Goal: Communication & Community: Answer question/provide support

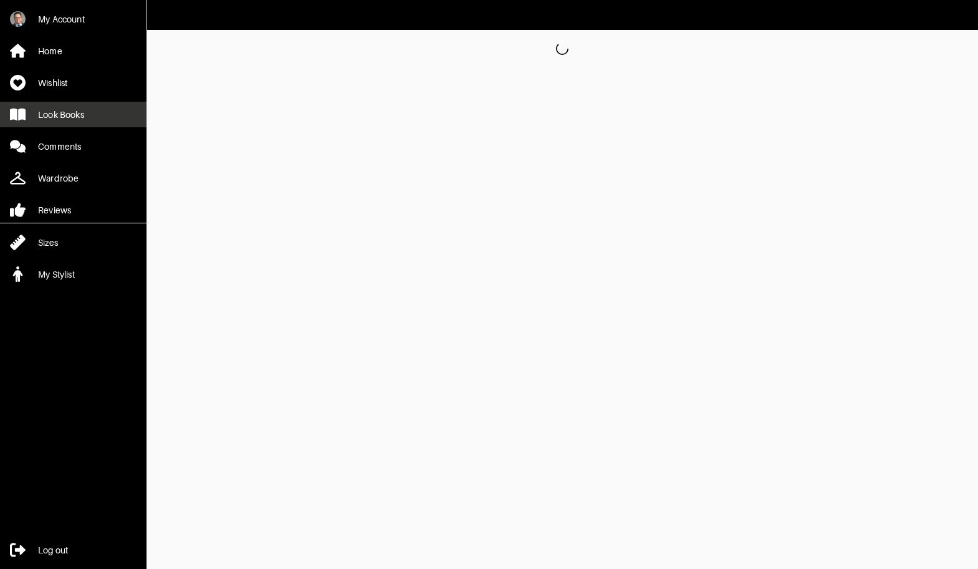
click at [68, 108] on div "Look Books" at bounding box center [61, 114] width 46 height 12
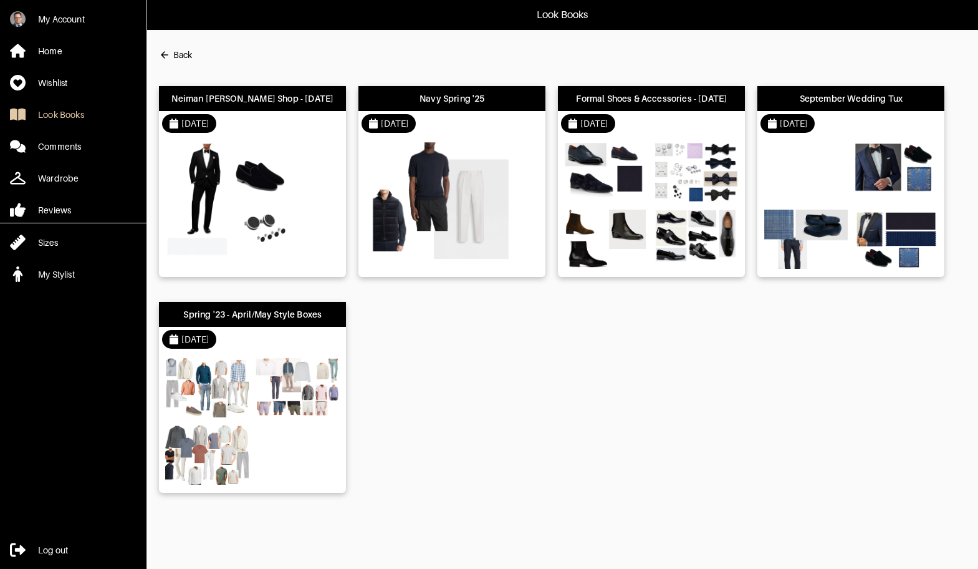
click at [219, 179] on img at bounding box center [249, 201] width 168 height 118
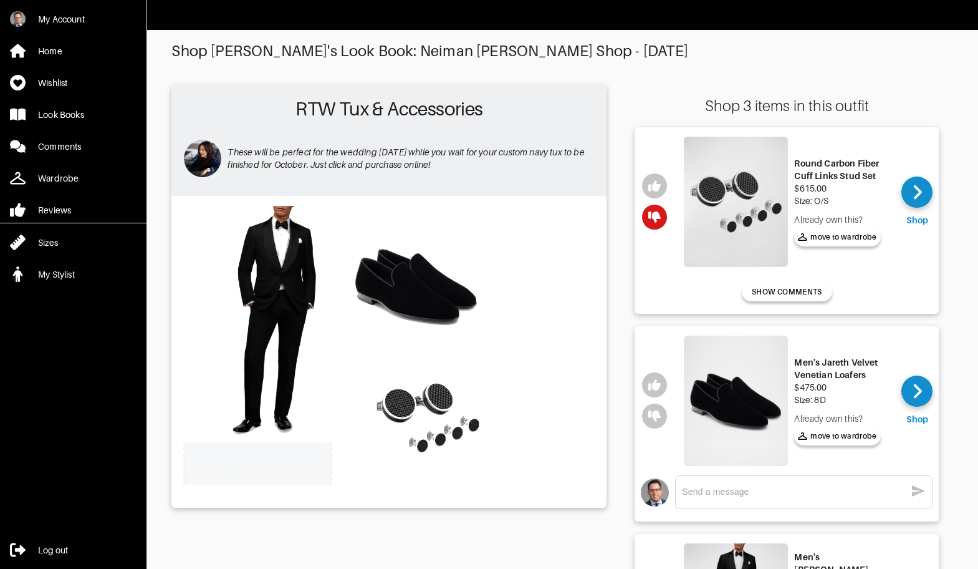
drag, startPoint x: 228, startPoint y: 152, endPoint x: 514, endPoint y: 173, distance: 286.9
click at [514, 173] on div "These will be perfect for the wedding [DATE] while you wait for your custom nav…" at bounding box center [411, 158] width 367 height 50
click at [474, 163] on p "These will be perfect for the wedding [DATE] while you wait for your custom nav…" at bounding box center [411, 158] width 367 height 25
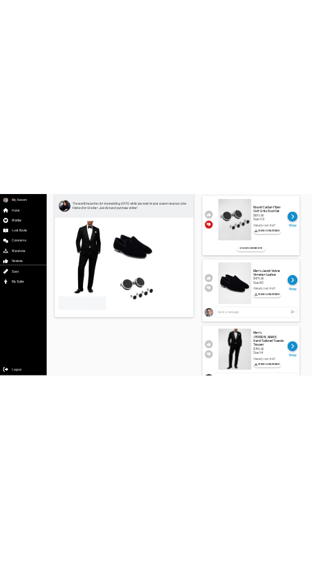
scroll to position [143, 0]
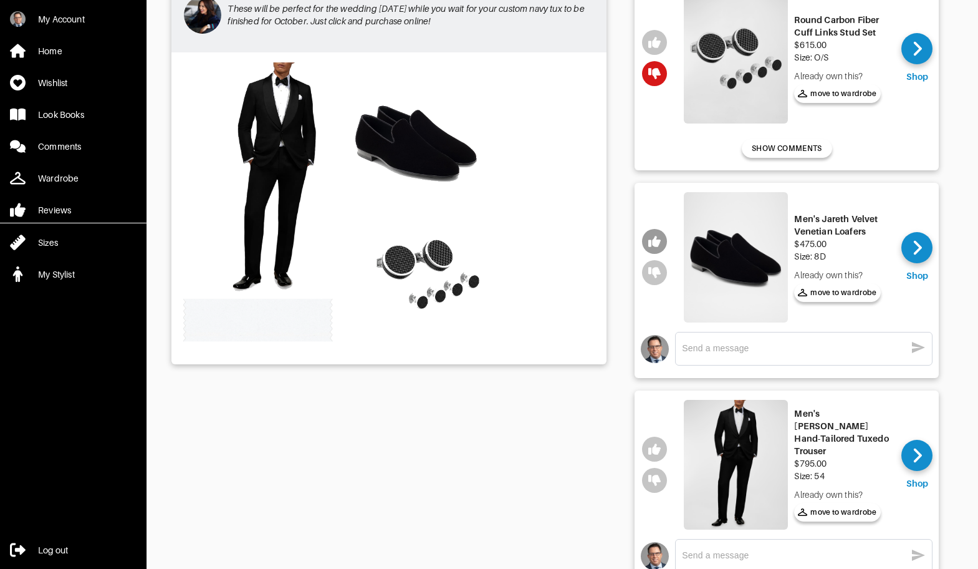
click at [658, 243] on icon "button" at bounding box center [654, 241] width 12 height 11
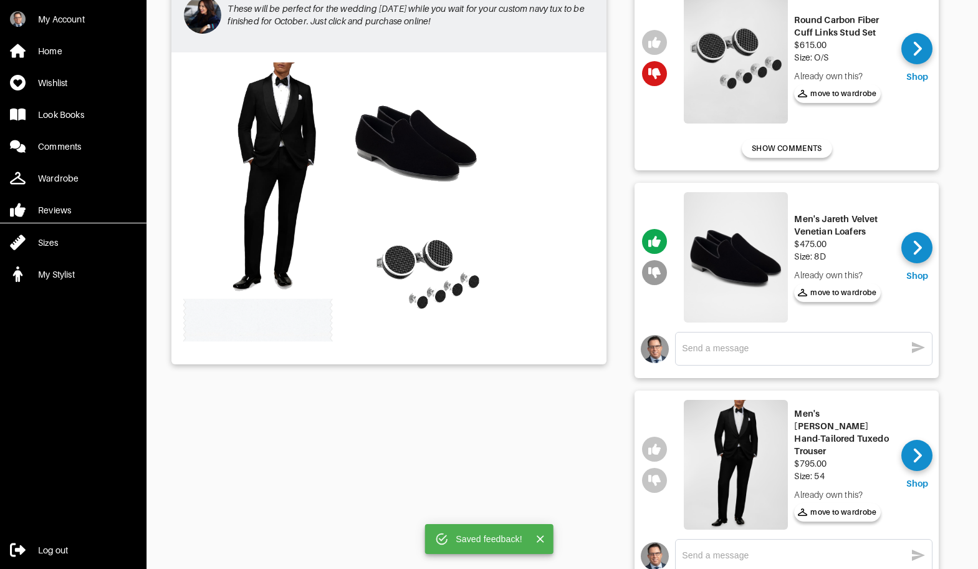
click at [656, 271] on icon "button" at bounding box center [654, 272] width 12 height 11
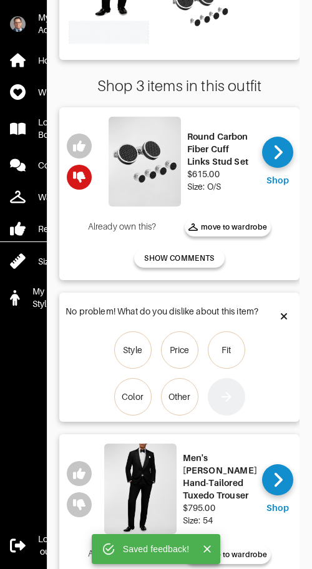
scroll to position [348, 0]
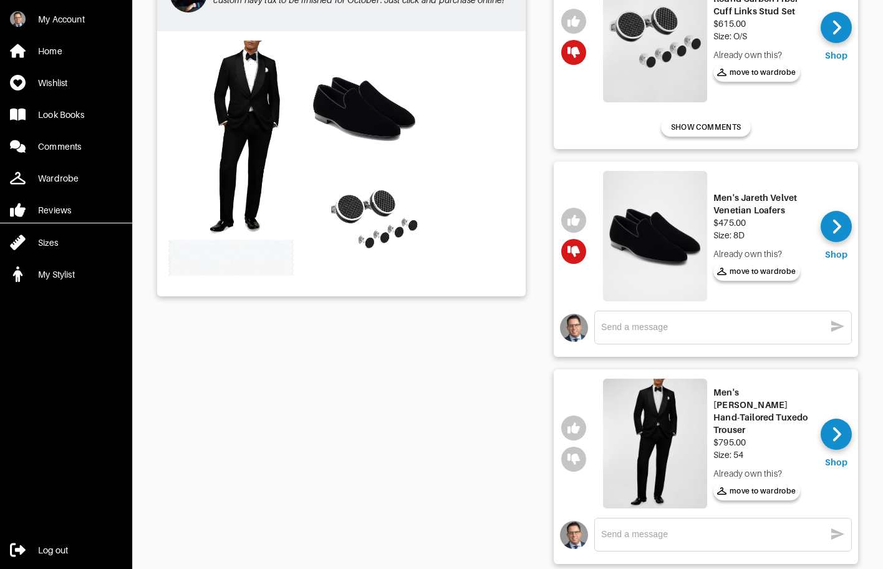
scroll to position [106, 0]
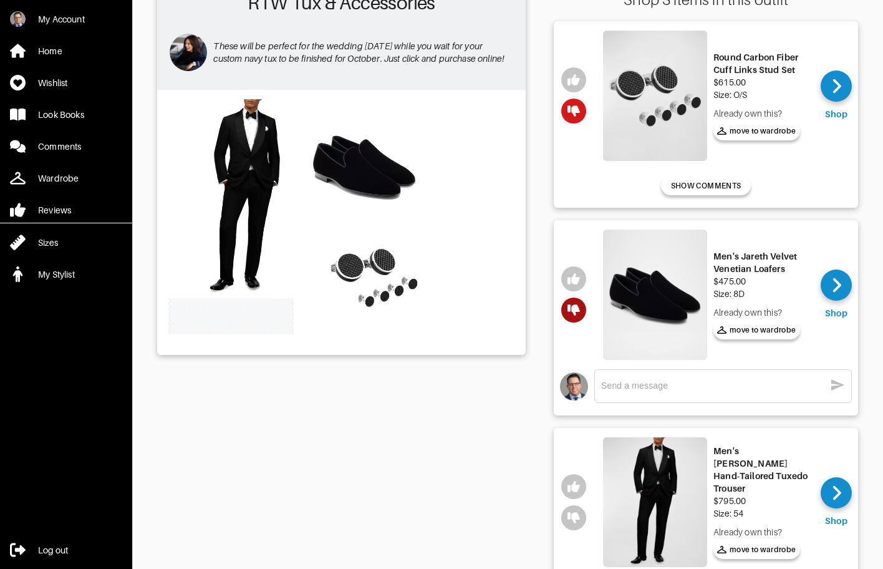
click at [311, 308] on icon "button" at bounding box center [573, 309] width 12 height 11
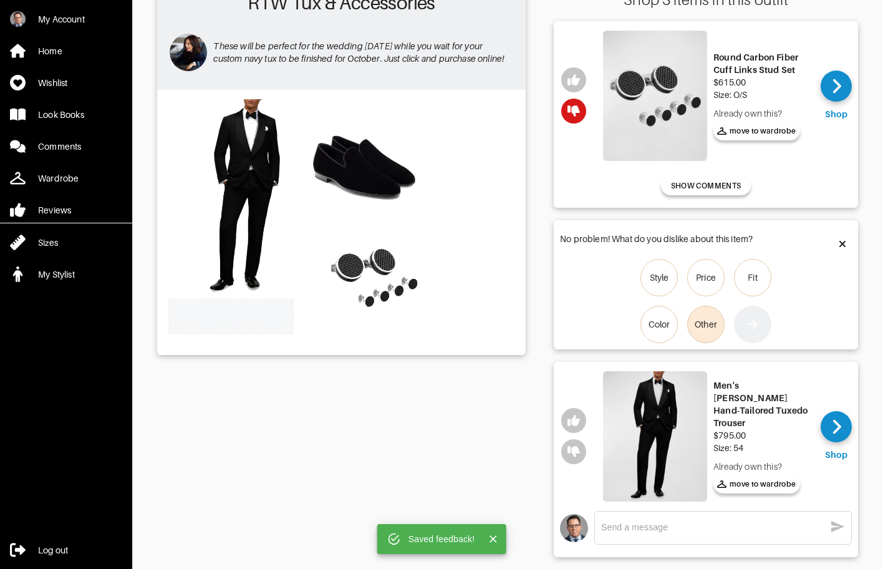
click at [311, 314] on label "Other" at bounding box center [705, 323] width 37 height 37
click at [0, 0] on input "Other" at bounding box center [0, 0] width 0 height 0
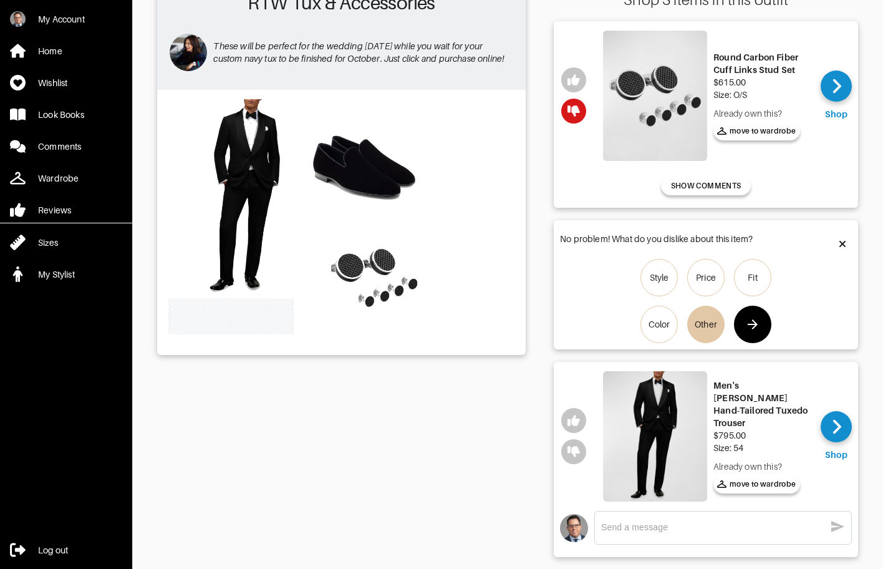
click at [311, 315] on button "button" at bounding box center [752, 323] width 37 height 37
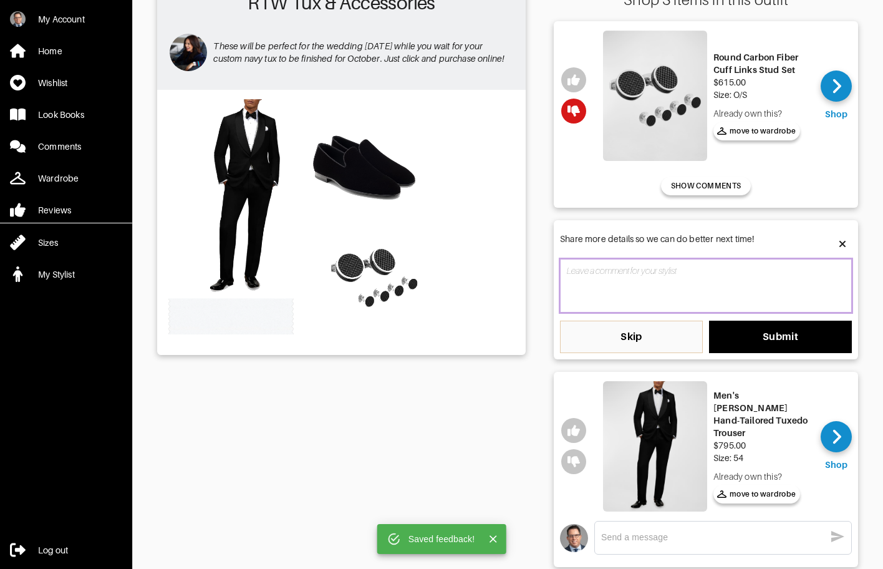
click at [311, 296] on textarea at bounding box center [706, 286] width 292 height 54
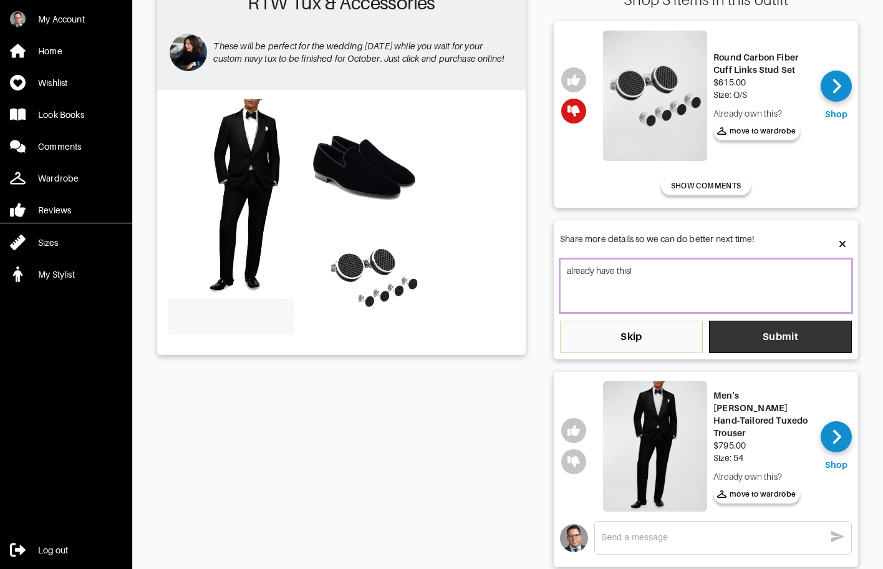
type textarea "already have this!"
click at [311, 340] on span "Submit" at bounding box center [780, 336] width 123 height 12
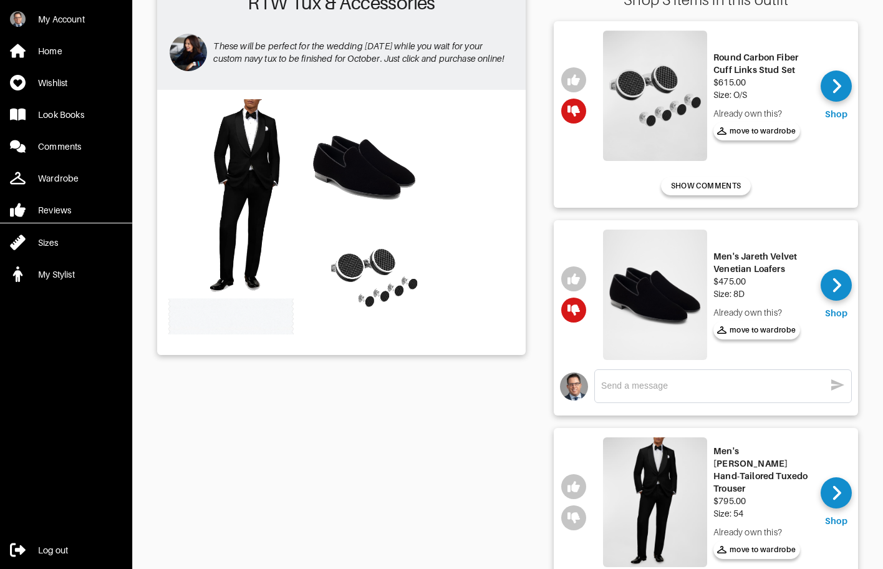
click at [311, 389] on div "RTW Tux & Accessories These will be perfect for the wedding [DATE] while you wa…" at bounding box center [341, 357] width 368 height 756
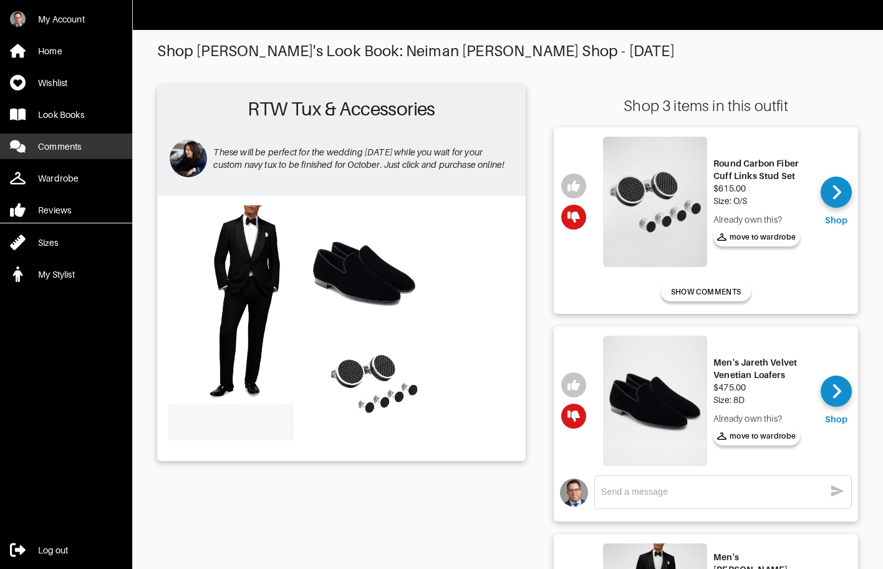
scroll to position [1, 0]
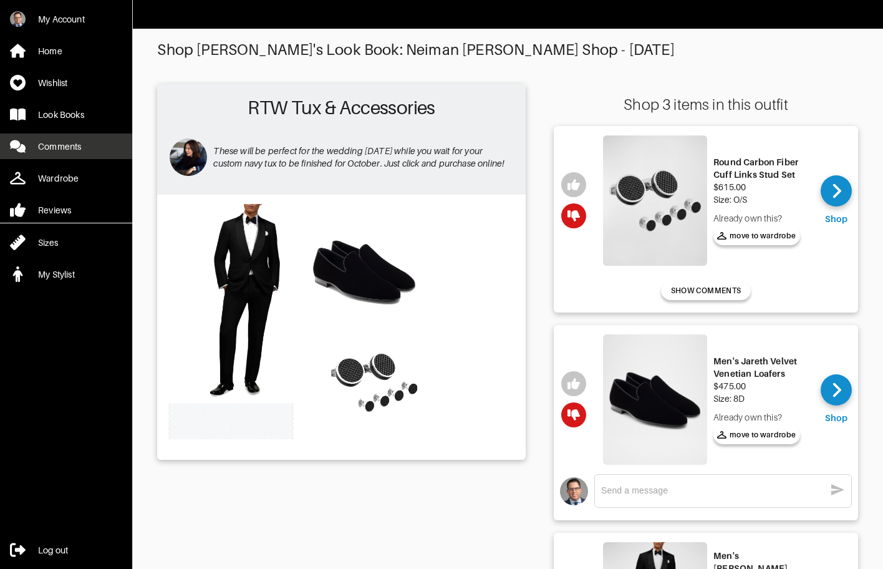
click at [70, 152] on link "Comments" at bounding box center [66, 146] width 132 height 26
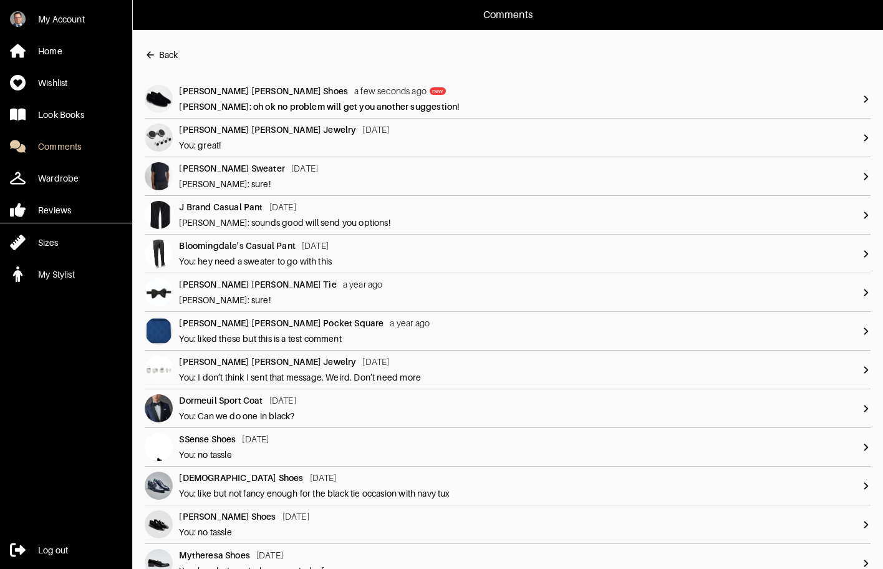
click at [311, 99] on div "Neiman [PERSON_NAME] Shoes new a few seconds ago new [PERSON_NAME]: oh ok no pr…" at bounding box center [520, 99] width 683 height 28
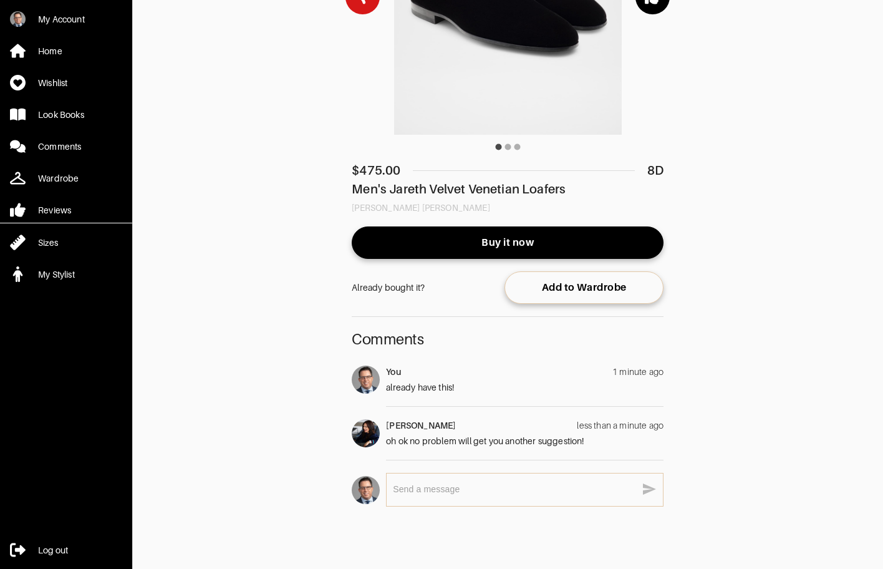
scroll to position [217, 0]
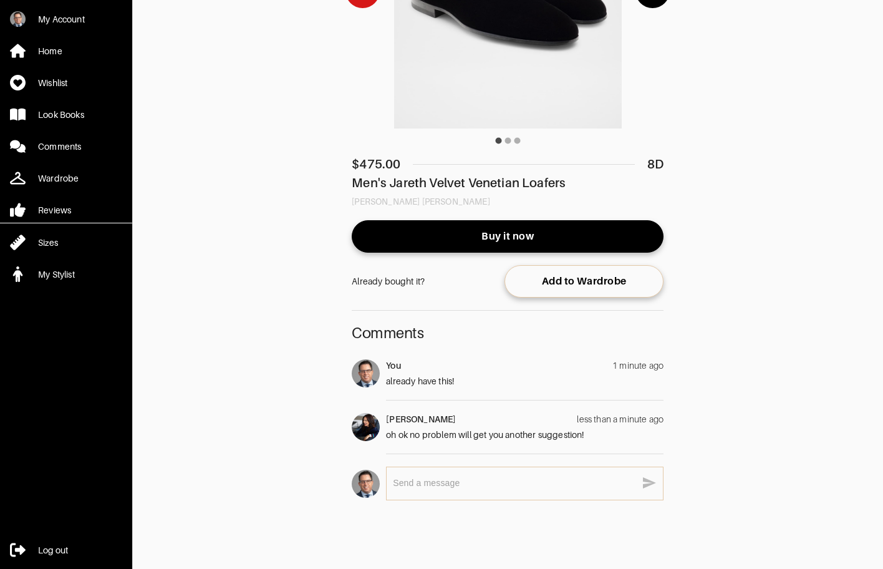
click at [311, 483] on textarea at bounding box center [515, 483] width 244 height 12
type textarea "thanks!"
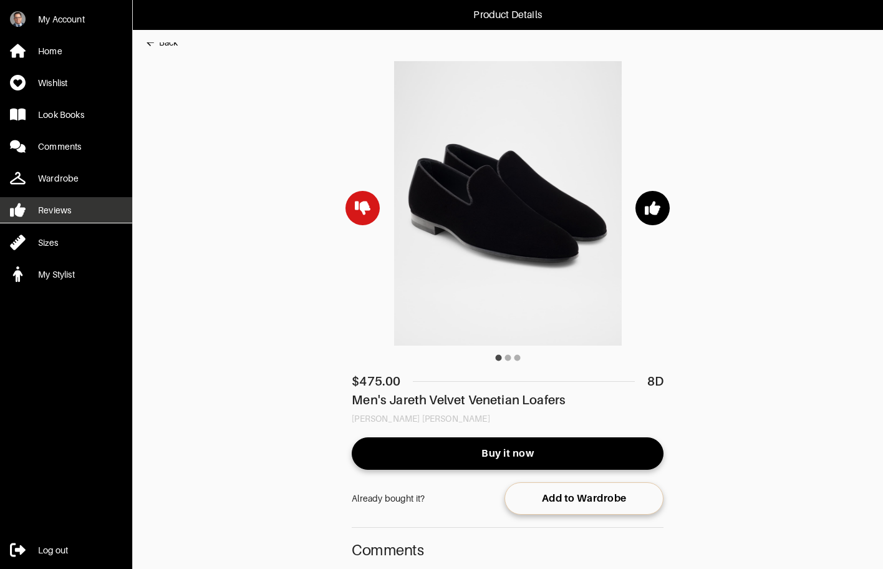
click at [72, 212] on link "Reviews" at bounding box center [66, 210] width 132 height 26
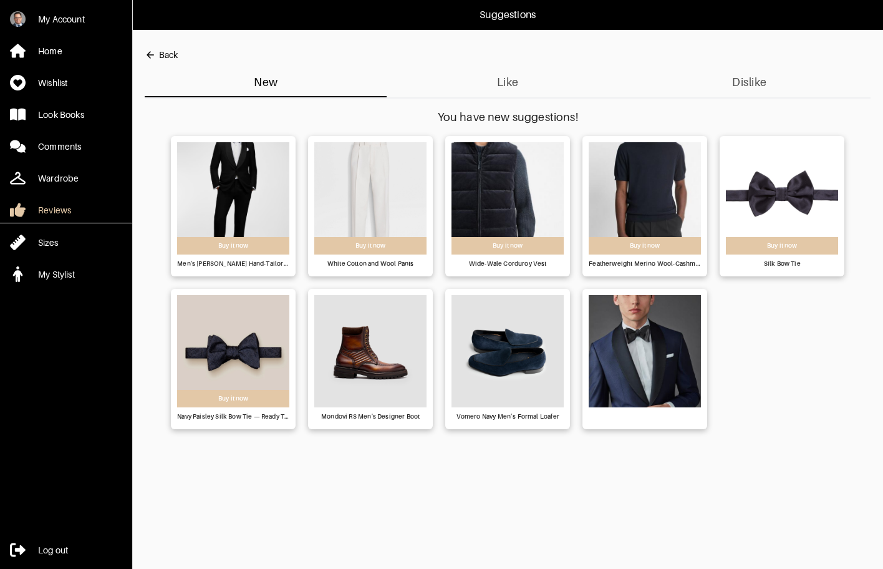
click at [234, 168] on img at bounding box center [233, 198] width 112 height 112
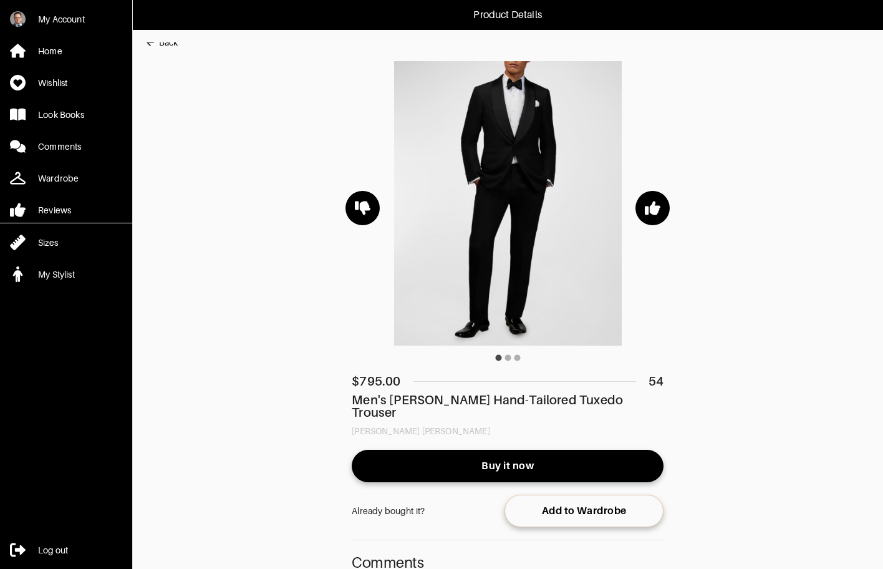
click at [160, 46] on div "Back" at bounding box center [168, 42] width 19 height 12
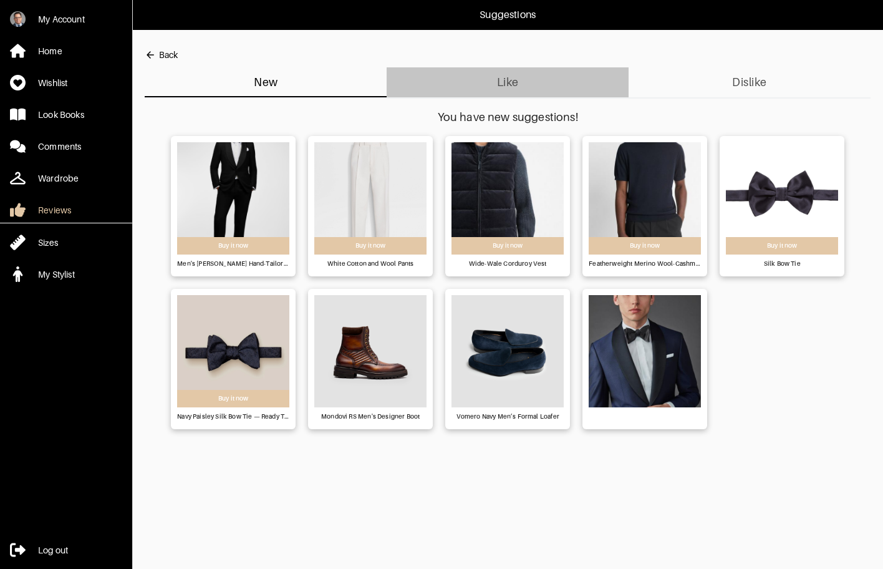
click at [311, 82] on span "Like" at bounding box center [507, 82] width 227 height 20
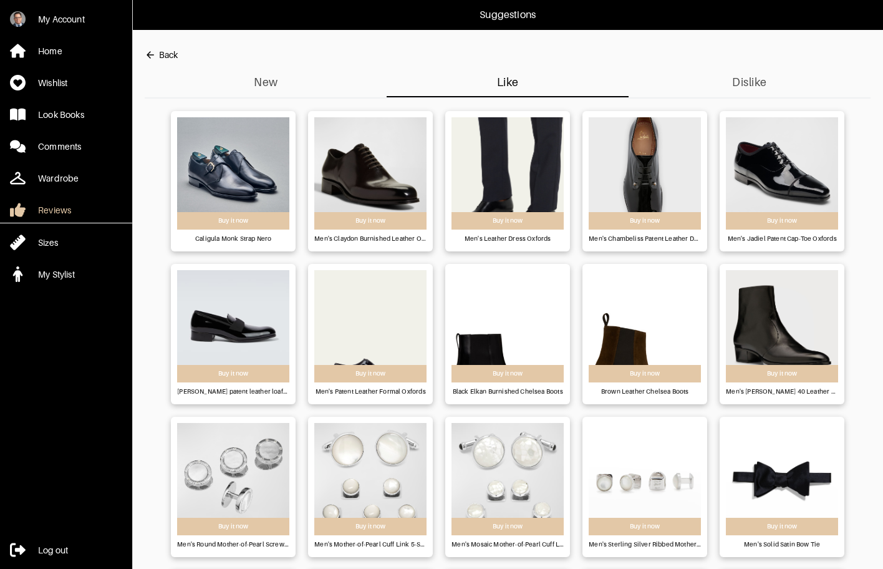
click at [311, 71] on button "Dislike" at bounding box center [749, 82] width 242 height 30
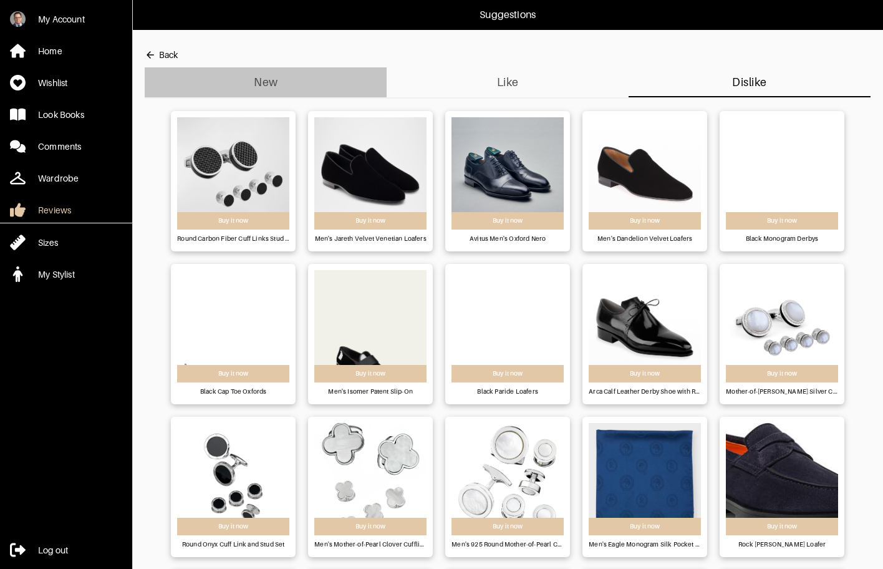
click at [254, 75] on span "New" at bounding box center [265, 82] width 227 height 20
